Goal: Ask a question

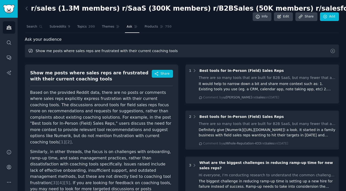
click at [165, 53] on input "Show me posts where sales reps are frustrated with their current coaching tools" at bounding box center [182, 50] width 314 height 13
paste input "What features do sales teams wish Gong and Chorus had?"
type input "What features do sales teams wish Gong and Chorus had?"
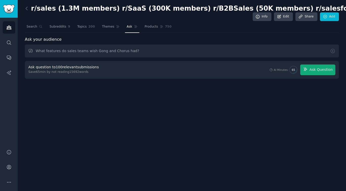
click at [312, 78] on div "Ask question to 100 relevant submissions Save 65 min by not reading 15692 words…" at bounding box center [182, 70] width 314 height 18
click at [312, 75] on div "Ask question to 100 relevant submissions Save 65 min by not reading 15692 words…" at bounding box center [182, 70] width 314 height 18
click at [314, 63] on div "Ask question to 100 relevant submissions Save 65 min by not reading 15692 words…" at bounding box center [182, 70] width 314 height 18
click at [314, 68] on span "Ask Question" at bounding box center [320, 69] width 23 height 5
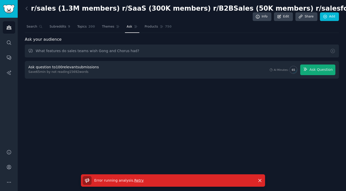
click at [134, 182] on span "Retry" at bounding box center [138, 180] width 9 height 4
click at [321, 70] on span "Ask Question" at bounding box center [320, 69] width 23 height 5
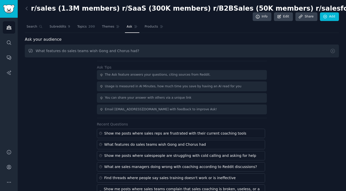
type input "What features do sales teams wish Gong and Chorus had?"
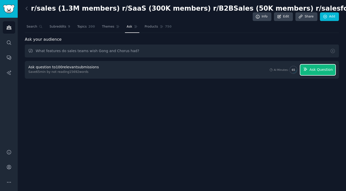
click at [322, 70] on span "Ask Question" at bounding box center [320, 69] width 23 height 5
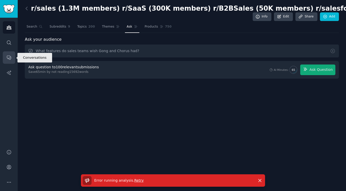
click at [9, 58] on icon "Sidebar" at bounding box center [8, 57] width 5 height 5
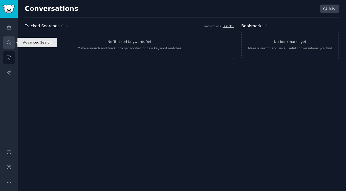
click at [9, 44] on icon "Sidebar" at bounding box center [8, 42] width 5 height 5
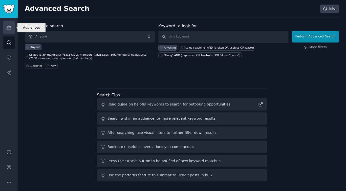
click at [10, 31] on link "Audiences" at bounding box center [9, 27] width 12 height 12
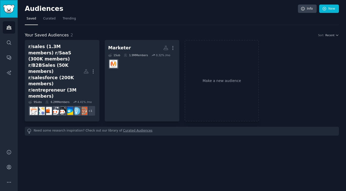
click at [16, 12] on link "Sidebar" at bounding box center [9, 9] width 18 height 18
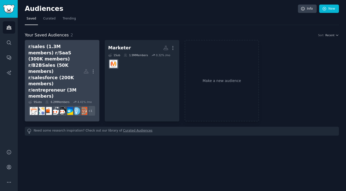
click at [61, 75] on div "r/sales (1.3M members) r/SaaS (300K members) r/B2BSales (50K members) r/salesfo…" at bounding box center [55, 71] width 55 height 56
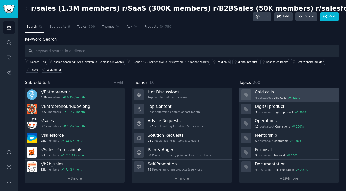
click at [290, 92] on h3 "Cold calls" at bounding box center [295, 91] width 80 height 5
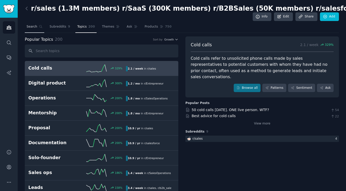
click at [34, 26] on span "Search" at bounding box center [32, 27] width 11 height 5
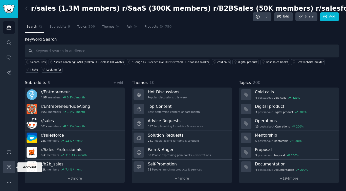
click at [9, 165] on icon "Sidebar" at bounding box center [9, 167] width 4 height 4
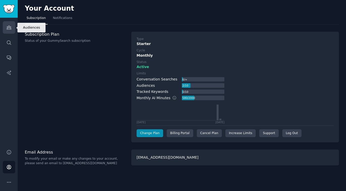
click at [9, 23] on link "Audiences" at bounding box center [9, 27] width 12 height 12
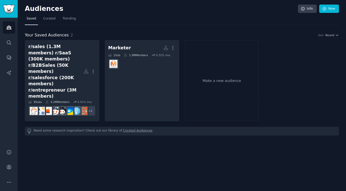
click at [12, 35] on div "Audiences Search Conversations AI Reports" at bounding box center [9, 80] width 18 height 125
click at [11, 41] on icon "Sidebar" at bounding box center [8, 42] width 5 height 5
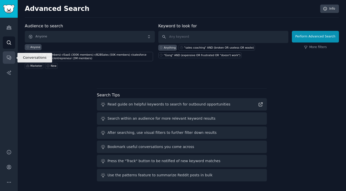
click at [8, 54] on link "Conversations" at bounding box center [9, 57] width 12 height 12
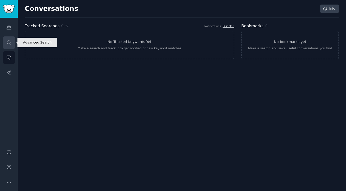
click at [9, 45] on icon "Sidebar" at bounding box center [8, 42] width 5 height 5
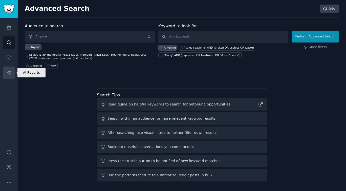
click at [12, 70] on link "AI Reports" at bounding box center [9, 72] width 12 height 12
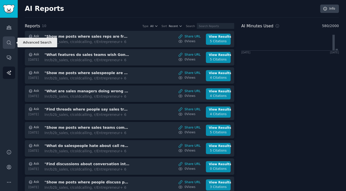
click at [12, 45] on link "Search" at bounding box center [9, 42] width 12 height 12
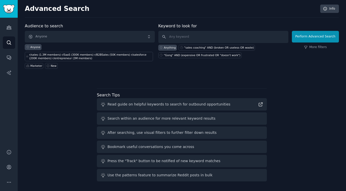
click at [316, 42] on div "Perform Advanced Search More filters" at bounding box center [315, 47] width 47 height 43
click at [317, 37] on button "Perform Advanced Search" at bounding box center [315, 37] width 47 height 12
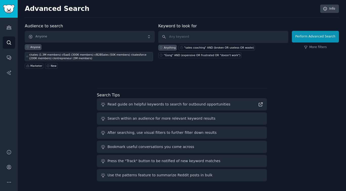
click at [94, 58] on div "r/sales (1.3M members) r/SaaS (300K members) r/B2BSales (50K members) r/salesfo…" at bounding box center [90, 56] width 123 height 7
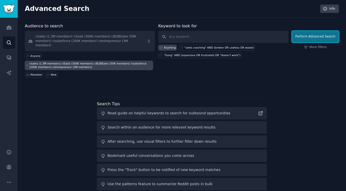
click at [327, 31] on button "Perform Advanced Search" at bounding box center [315, 37] width 47 height 12
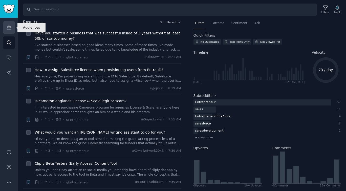
click at [8, 31] on link "Audiences" at bounding box center [9, 27] width 12 height 12
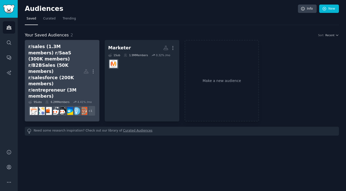
click at [29, 51] on div "r/sales (1.3M members) r/SaaS (300K members) r/B2BSales (50K members) r/salesfo…" at bounding box center [55, 71] width 55 height 56
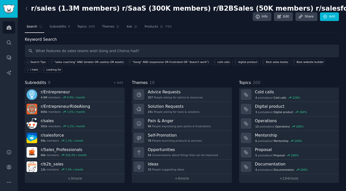
type input "What features do sales teams wish Gong and Chorus had?"
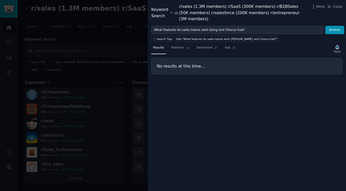
click at [343, 9] on div "Keyword Search in r/sales (1.3M members) r/SaaS (300K members) r/B2BSales (50K …" at bounding box center [247, 13] width 198 height 26
click at [341, 26] on button "Browse" at bounding box center [334, 30] width 19 height 9
click at [339, 6] on span "Close" at bounding box center [338, 6] width 10 height 5
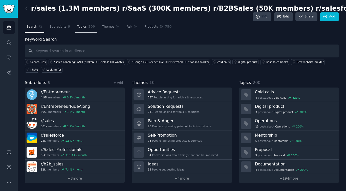
click at [89, 27] on span "200" at bounding box center [91, 27] width 7 height 5
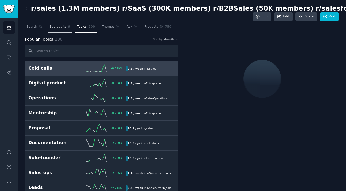
click at [64, 28] on span "Subreddits" at bounding box center [58, 27] width 17 height 5
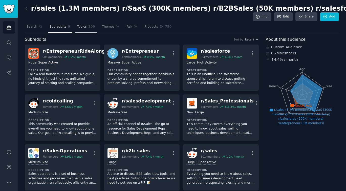
click at [84, 27] on span "Topics" at bounding box center [81, 27] width 9 height 5
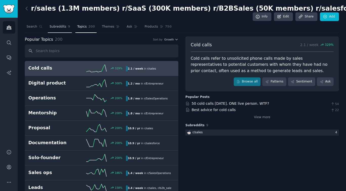
click at [61, 27] on span "Subreddits" at bounding box center [58, 27] width 17 height 5
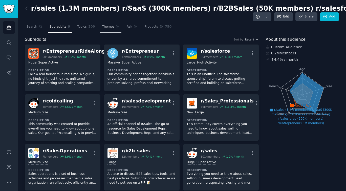
click at [106, 27] on span "Themes" at bounding box center [108, 27] width 12 height 5
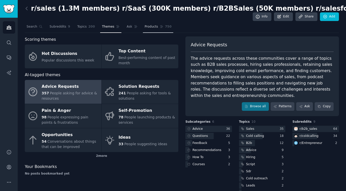
click at [149, 26] on span "Products" at bounding box center [151, 27] width 13 height 5
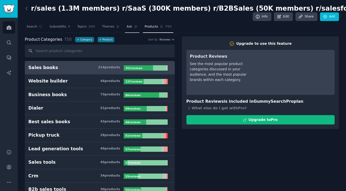
click at [134, 27] on icon at bounding box center [136, 27] width 4 height 4
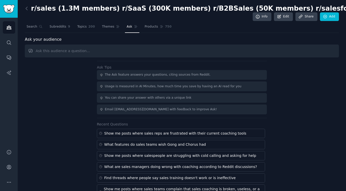
click at [137, 47] on input "text" at bounding box center [182, 50] width 314 height 13
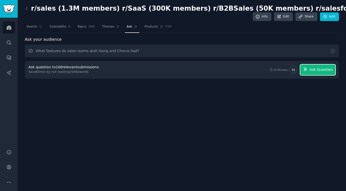
click at [320, 70] on span "Ask Question" at bounding box center [320, 69] width 23 height 5
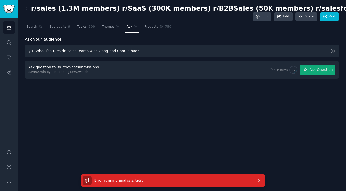
click at [136, 52] on input "What features do sales teams wish Gong and Chorus had?" at bounding box center [182, 50] width 314 height 13
paste input "Find threads about real-time sales coaching or AI sales assistants"
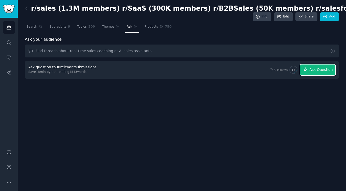
click at [325, 70] on span "Ask Question" at bounding box center [320, 69] width 23 height 5
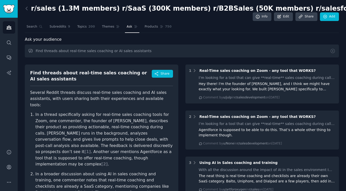
click at [31, 92] on p "Several Reddit threads discuss real-time sales coaching and AI sales assistants…" at bounding box center [101, 98] width 143 height 19
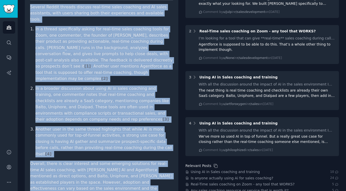
scroll to position [134, 0]
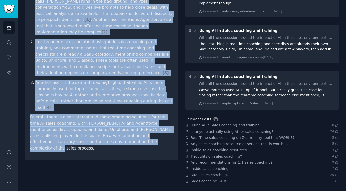
drag, startPoint x: 30, startPoint y: 71, endPoint x: 105, endPoint y: 120, distance: 89.4
click at [105, 120] on div "Find threads about real-time sales coaching or AI sales assistants Share Severa…" at bounding box center [101, 46] width 153 height 228
copy div "Lore ipsumdo sitam cons-adip elits doeiusmo te IN utlab etdolorema Aliqu Enimad…"
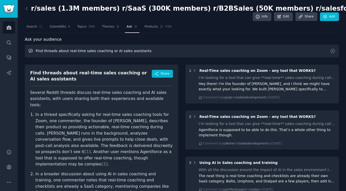
click at [159, 50] on input "Find threads about real-time sales coaching or AI sales assistants" at bounding box center [182, 50] width 314 height 13
paste input "What are the biggest complaints about sales conversation intelligence platforms?"
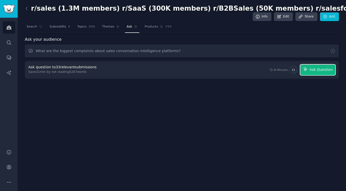
click at [313, 74] on button "Ask Question" at bounding box center [317, 69] width 35 height 11
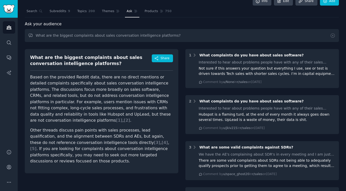
scroll to position [16, 0]
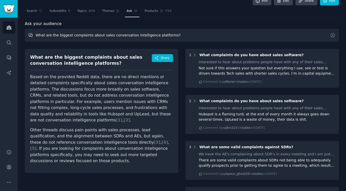
drag, startPoint x: 169, startPoint y: 36, endPoint x: 101, endPoint y: 36, distance: 68.8
click at [101, 36] on input "What are the biggest complaints about sales conversation intelligence platforms?" at bounding box center [182, 35] width 314 height 13
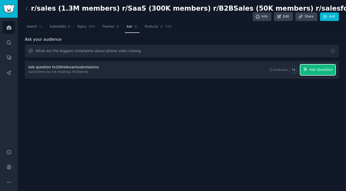
click at [330, 73] on button "Ask Question" at bounding box center [317, 69] width 35 height 11
click at [330, 73] on div "Ask question to 100 relevant submissions Save 73 min by not reading 17618 words…" at bounding box center [181, 69] width 307 height 11
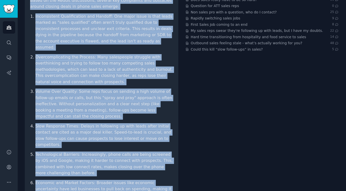
scroll to position [66, 0]
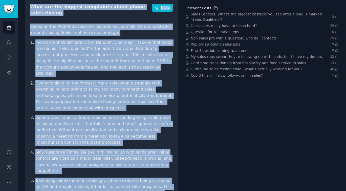
drag, startPoint x: 133, startPoint y: 172, endPoint x: 30, endPoint y: 9, distance: 192.5
click at [30, 9] on div "What are the biggest complaints about phone sales closing Share Based on the Re…" at bounding box center [101, 139] width 153 height 282
copy div "What are the biggest complaints about phone sales closing Share Based on the Re…"
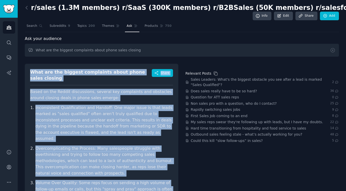
scroll to position [0, 0]
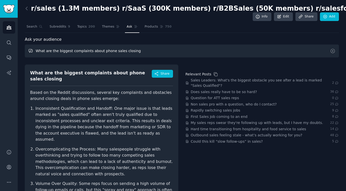
click at [140, 49] on input "What are the biggest complaints about phone sales closing" at bounding box center [182, 50] width 314 height 13
drag, startPoint x: 140, startPoint y: 49, endPoint x: 36, endPoint y: 52, distance: 104.2
click at [36, 52] on input "What are the biggest complaints about phone sales closing" at bounding box center [182, 50] width 314 height 13
paste input "reasons sales reps fail to close deals over the phone?"
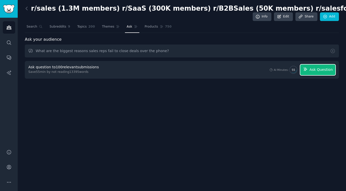
click at [332, 72] on button "Ask Question" at bounding box center [317, 69] width 35 height 11
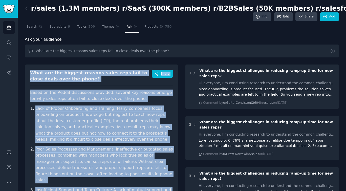
drag, startPoint x: 53, startPoint y: 167, endPoint x: 28, endPoint y: 75, distance: 95.9
copy div "Lore ips dol sitamet consect adipi elit sedd ei tempo incid utla etd magna? Ali…"
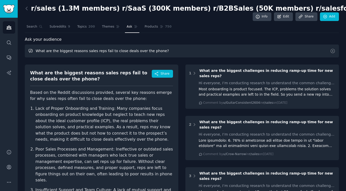
click at [146, 50] on input "What are the biggest reasons sales reps fail to close deals over the phone?" at bounding box center [182, 50] width 314 height 13
paste input "Show me posts where salespeople describe losing deals at the last minute during…"
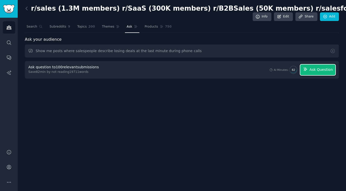
click at [324, 70] on span "Ask Question" at bounding box center [320, 69] width 23 height 5
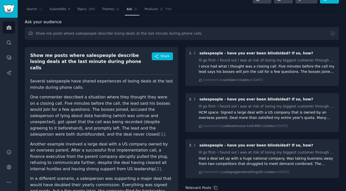
scroll to position [9, 0]
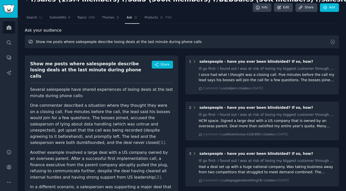
click at [145, 40] on input "Show me posts where salespeople describe losing deals at the last minute during…" at bounding box center [182, 41] width 314 height 13
paste input "What objections are sales reps struggling to handle during closing calls?"
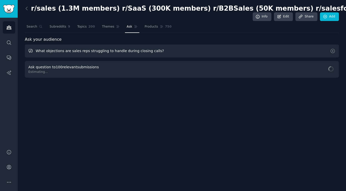
scroll to position [0, 0]
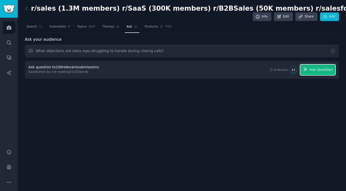
click at [310, 68] on span "Ask Question" at bounding box center [320, 69] width 23 height 5
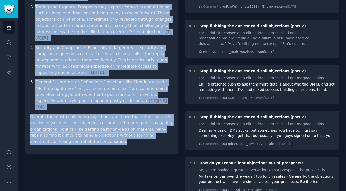
scroll to position [199, 0]
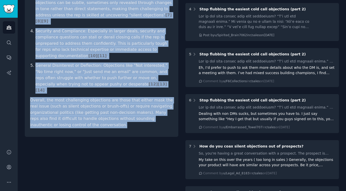
drag, startPoint x: 31, startPoint y: 74, endPoint x: 115, endPoint y: 103, distance: 89.0
click at [115, 103] on div "What objections are sales reps struggling to handle during closing calls? Share…" at bounding box center [101, 1] width 153 height 272
copy div "Lore ipsumdolor sit ametc adip elitseddoe te incidi utlabo etdolor magna? Aliqu…"
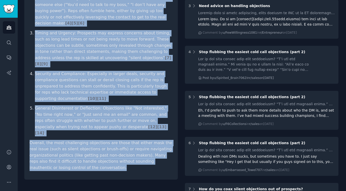
scroll to position [0, 1]
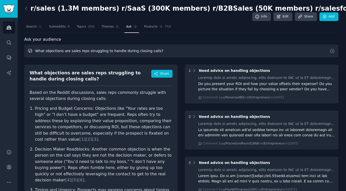
click at [138, 52] on input "What objections are sales reps struggling to handle during closing calls?" at bounding box center [181, 50] width 314 height 13
paste input "Find posts where salespeople wish they had better responses during calls"
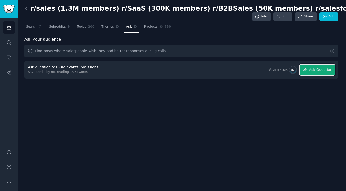
click at [327, 72] on button "Ask Question" at bounding box center [317, 69] width 35 height 11
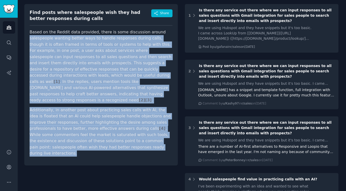
scroll to position [60, 0]
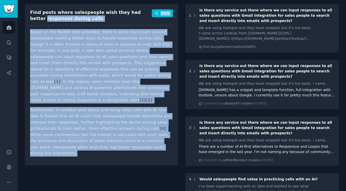
drag, startPoint x: 127, startPoint y: 141, endPoint x: 28, endPoint y: 16, distance: 159.1
click at [28, 16] on div "Find posts where salespeople wish they had better responses during calls Share …" at bounding box center [101, 84] width 153 height 161
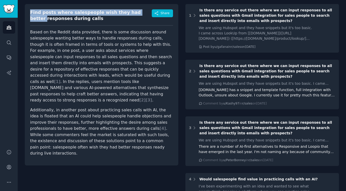
drag, startPoint x: 28, startPoint y: 16, endPoint x: 30, endPoint y: 12, distance: 5.1
click at [30, 12] on div "Find posts where salespeople wish they had better responses during calls Share …" at bounding box center [101, 84] width 153 height 161
click at [30, 12] on div "Find posts where salespeople wish they had better responses during calls" at bounding box center [91, 15] width 122 height 12
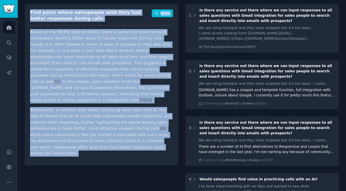
drag, startPoint x: 30, startPoint y: 12, endPoint x: 120, endPoint y: 139, distance: 155.6
click at [120, 139] on div "Find posts where salespeople wish they had better responses during calls Share …" at bounding box center [101, 84] width 153 height 161
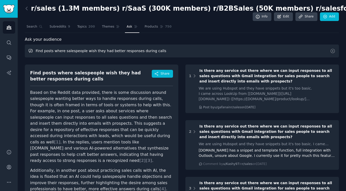
click at [164, 48] on input "Find posts where salespeople wish they had better responses during calls" at bounding box center [182, 50] width 314 height 13
paste input "What closing techniques are sales reps struggling to execute on calls?"
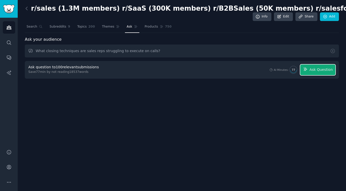
click at [329, 70] on span "Ask Question" at bounding box center [320, 69] width 23 height 5
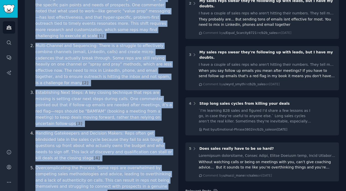
scroll to position [185, 0]
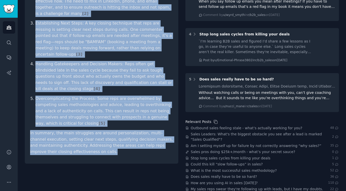
drag, startPoint x: 32, startPoint y: 26, endPoint x: 138, endPoint y: 125, distance: 145.2
click at [138, 125] on div "What closing techniques are sales reps struggling to execute on calls? Share Ba…" at bounding box center [101, 21] width 153 height 284
copy div "Lore ipsumdo sitametcon adi elits doei temporinci ut laboree do magna? Aliqu En…"
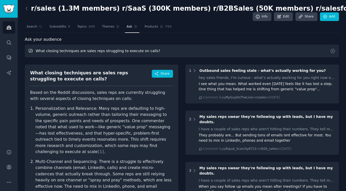
click at [158, 49] on input "What closing techniques are sales reps struggling to execute on calls?" at bounding box center [182, 50] width 314 height 13
paste input "Show me discussions about the difference between top performers and average rep…"
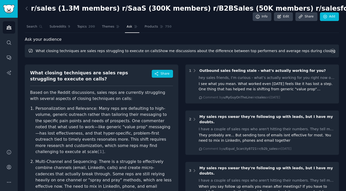
click at [158, 49] on input "What closing techniques are sales reps struggling to execute on callsShow me di…" at bounding box center [182, 50] width 314 height 13
paste input "text"
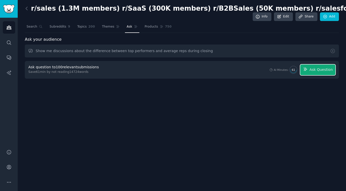
click at [320, 71] on span "Ask Question" at bounding box center [320, 69] width 23 height 5
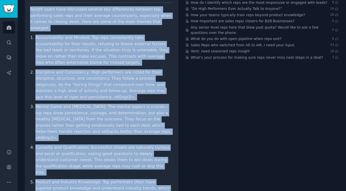
scroll to position [146, 0]
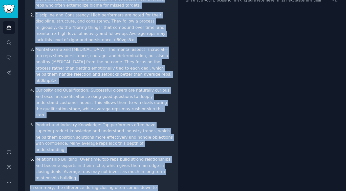
drag, startPoint x: 31, startPoint y: 25, endPoint x: 119, endPoint y: 168, distance: 167.9
click at [119, 168] on div "Show me discussions about the difference between top performers and average rep…" at bounding box center [101, 68] width 153 height 300
copy div "Lore ip dolorsitame conse adi elitseddoe tempori utl etdolorema ali enimadm ven…"
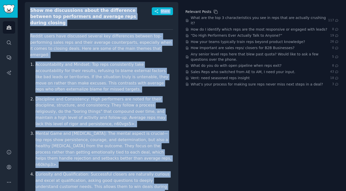
scroll to position [0, 0]
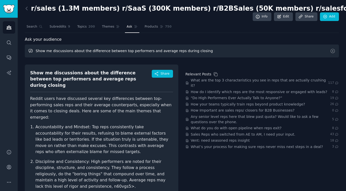
click at [160, 56] on input "Show me discussions about the difference between top performers and average rep…" at bounding box center [182, 50] width 314 height 13
paste input "What are sales managers saying their teams can't do on closing calls?"
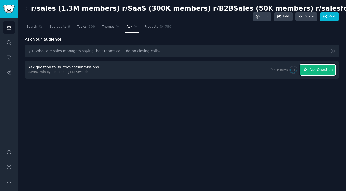
click at [328, 67] on span "Ask Question" at bounding box center [320, 69] width 23 height 5
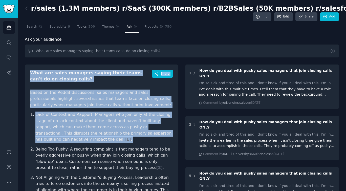
drag, startPoint x: 31, startPoint y: 73, endPoint x: 96, endPoint y: 142, distance: 95.5
click at [96, 142] on div "What are sales managers saying their teams can't do on closing calls? Share Bas…" at bounding box center [101, 170] width 153 height 213
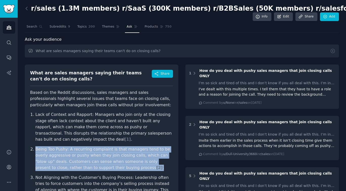
drag, startPoint x: 96, startPoint y: 142, endPoint x: 108, endPoint y: 167, distance: 27.3
click at [108, 167] on ol "Lack of Context and Rapport: Managers who join only at the closing stage often …" at bounding box center [101, 175] width 143 height 128
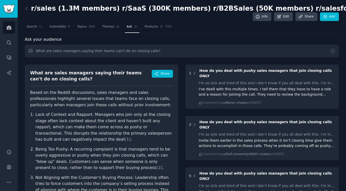
click at [98, 110] on article "Based on the Reddit discussions, sales managers and sales professionals highlig…" at bounding box center [101, 178] width 143 height 179
click at [96, 47] on input "What are sales managers saying their teams can't do on closing calls?" at bounding box center [182, 50] width 314 height 13
paste input "reps saying about inadequate training for phone closing"
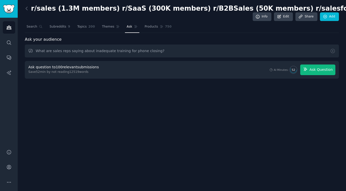
click at [329, 72] on span "Ask Question" at bounding box center [320, 69] width 23 height 5
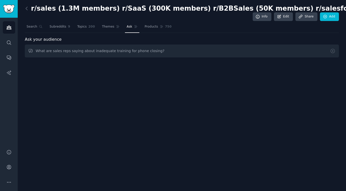
click at [329, 72] on div at bounding box center [181, 85] width 307 height 42
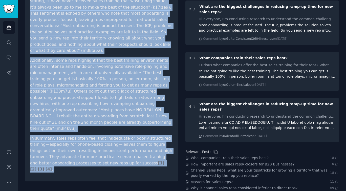
scroll to position [140, 0]
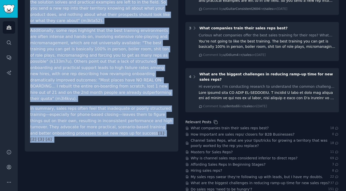
drag, startPoint x: 31, startPoint y: 46, endPoint x: 119, endPoint y: 122, distance: 116.7
click at [119, 122] on div "What are sales reps saying about inadequate training for phone closing? Share S…" at bounding box center [101, 38] width 153 height 227
copy div "Lore ips dolor sita consec adipi elitseddoe temporin utl etdol magnaal? Enima M…"
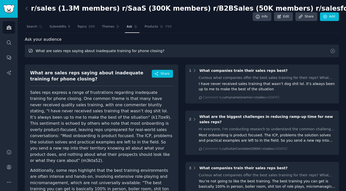
click at [144, 51] on input "What are sales reps saying about inadequate training for phone closing?" at bounding box center [182, 50] width 314 height 13
paste input "Show me discussions about role-playing and practice not translating to real cal…"
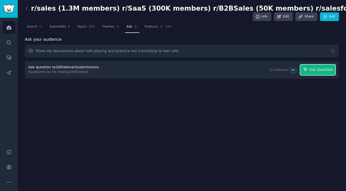
click at [320, 70] on span "Ask Question" at bounding box center [320, 69] width 23 height 5
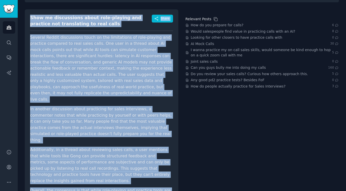
scroll to position [70, 0]
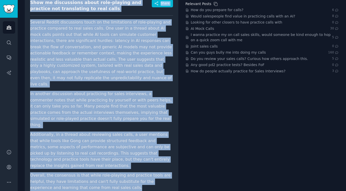
drag, startPoint x: 29, startPoint y: 16, endPoint x: 116, endPoint y: 170, distance: 177.0
click at [116, 170] on div "Show me discussions about role-playing and practice not translating to real cal…" at bounding box center [101, 97] width 153 height 206
copy div "Show me discussions about role-playing and practice not translating to real cal…"
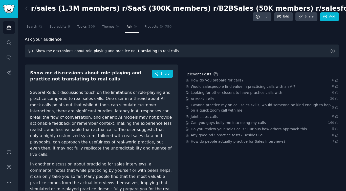
click at [113, 49] on input "Show me discussions about role-playing and practice not translating to real cal…" at bounding box center [182, 50] width 314 height 13
paste input "What closing advice are salespeople desperately seeking on Reddit?"
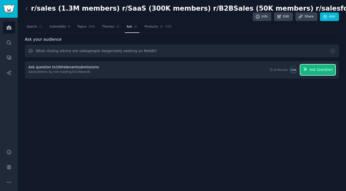
click at [324, 75] on button "Ask Question" at bounding box center [317, 69] width 35 height 11
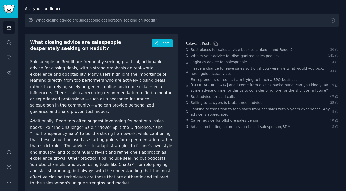
scroll to position [32, 0]
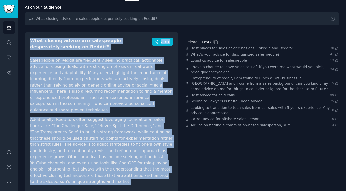
drag, startPoint x: 31, startPoint y: 41, endPoint x: 149, endPoint y: 181, distance: 183.2
click at [149, 181] on div "What closing advice are salespeople desperately seeking on Reddit? Share Salesp…" at bounding box center [101, 112] width 153 height 161
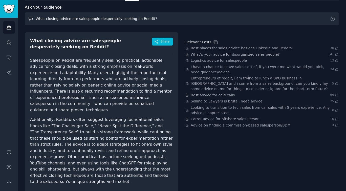
click at [157, 20] on input "What closing advice are salespeople desperately seeking on Reddit?" at bounding box center [182, 18] width 314 height 13
paste input "are the top 10 reasons sales reps fail to close deals during phone calls accord…"
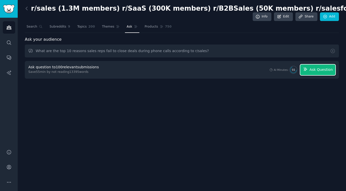
click at [322, 69] on span "Ask Question" at bounding box center [320, 69] width 23 height 5
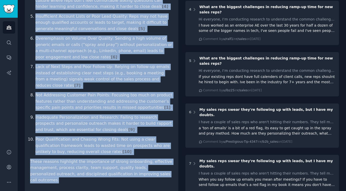
scroll to position [227, 0]
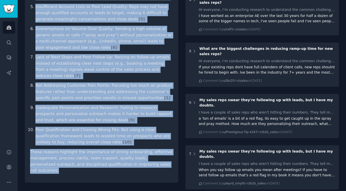
drag, startPoint x: 30, startPoint y: 72, endPoint x: 162, endPoint y: 150, distance: 154.0
click at [162, 150] on div "What are the top 10 reasons sales reps fail to close deals during phone calls a…" at bounding box center [101, 9] width 153 height 345
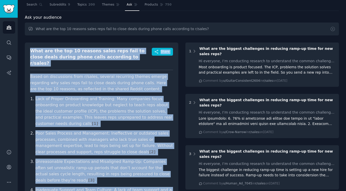
scroll to position [0, 0]
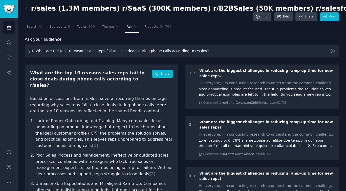
click at [202, 54] on input "What are the top 10 reasons sales reps fail to close deals during phone calls a…" at bounding box center [182, 50] width 314 height 13
click at [208, 52] on input "What are the top 10 reasons sales reps fail to close deals during phone calls a…" at bounding box center [182, 50] width 314 height 13
paste input "What solutions are people suggesting for this issue?"
type input "What are the top 10 reasons sales reps fail to close deals during phone calls a…"
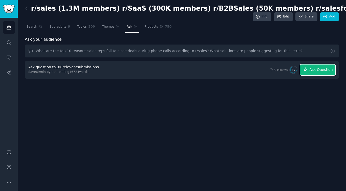
click at [324, 70] on span "Ask Question" at bounding box center [320, 69] width 23 height 5
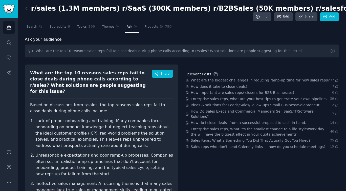
click at [150, 124] on li "Lack of proper onboarding and training: Many companies focus onboarding on prod…" at bounding box center [104, 133] width 138 height 31
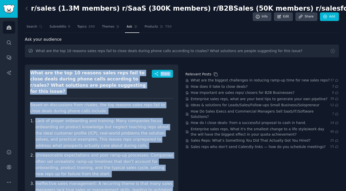
drag, startPoint x: 105, startPoint y: 169, endPoint x: 32, endPoint y: 72, distance: 121.4
